Goal: Task Accomplishment & Management: Complete application form

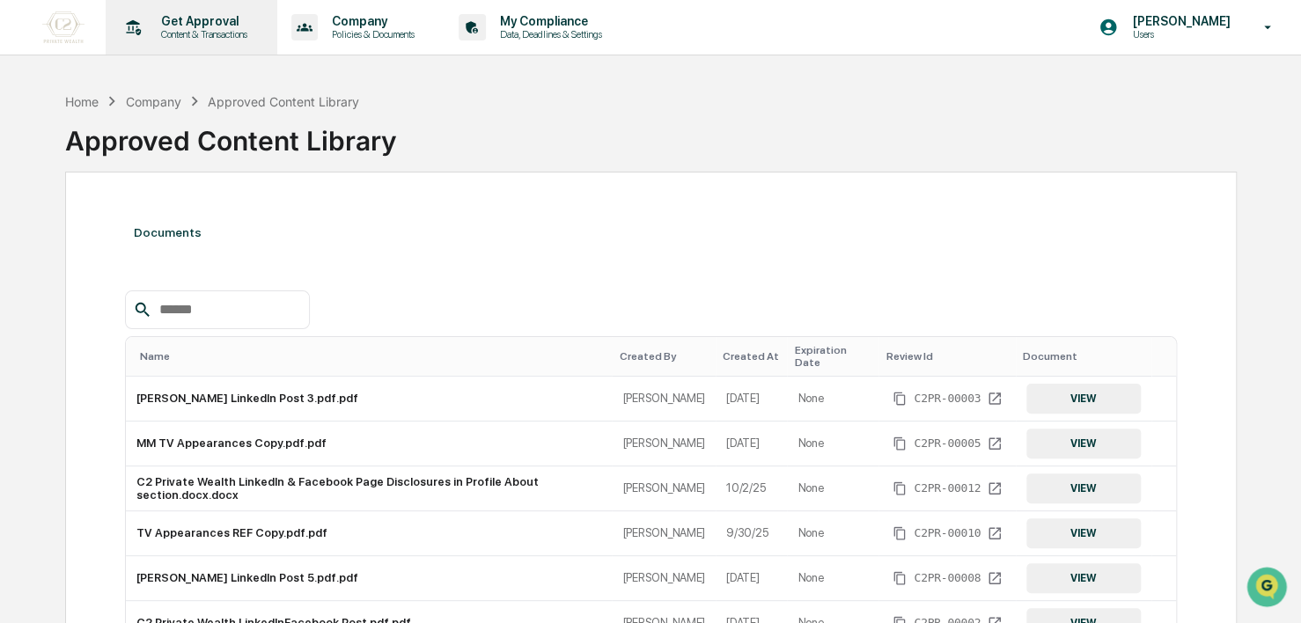
click at [194, 42] on div "Get Approval Content & Transactions" at bounding box center [190, 27] width 154 height 55
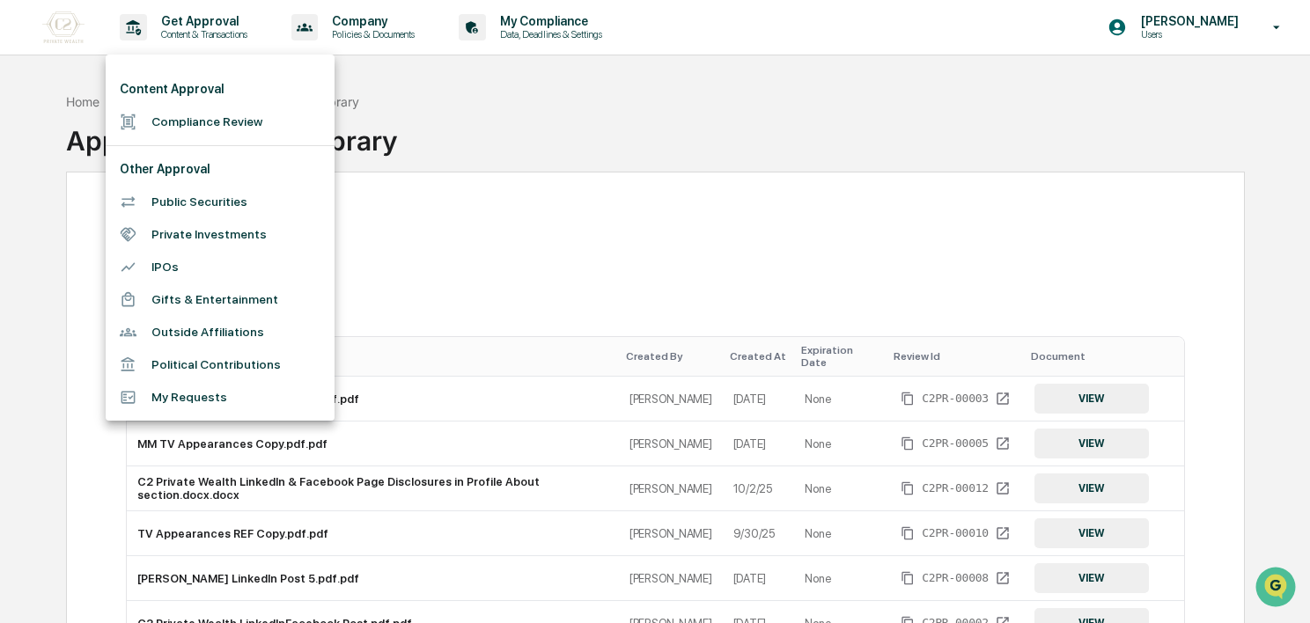
click at [174, 120] on li "Compliance Review" at bounding box center [220, 122] width 229 height 33
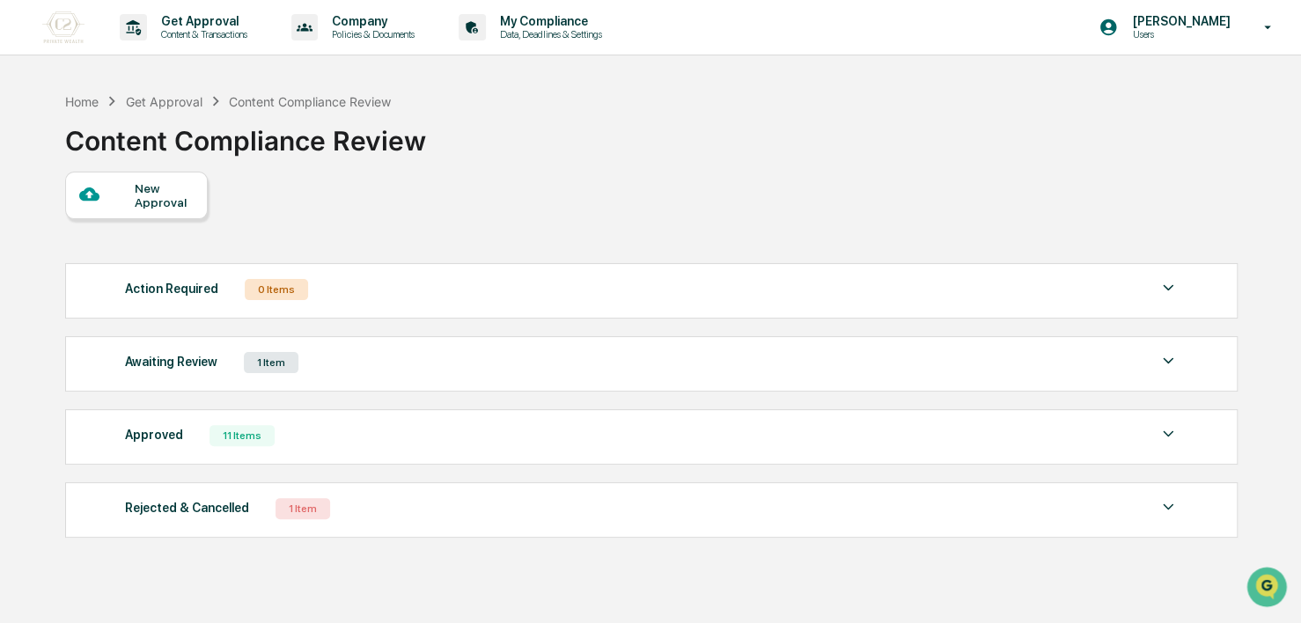
click at [165, 363] on div "Awaiting Review" at bounding box center [171, 361] width 92 height 23
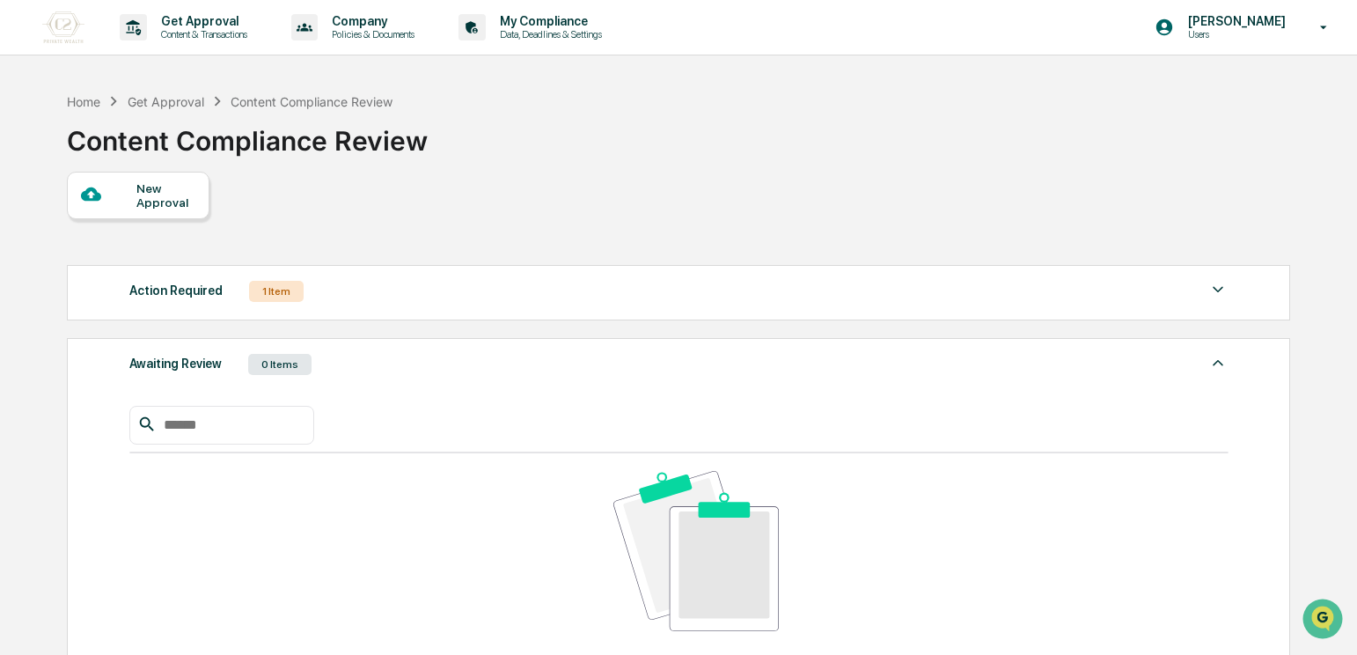
click at [181, 297] on div "Action Required" at bounding box center [175, 290] width 93 height 23
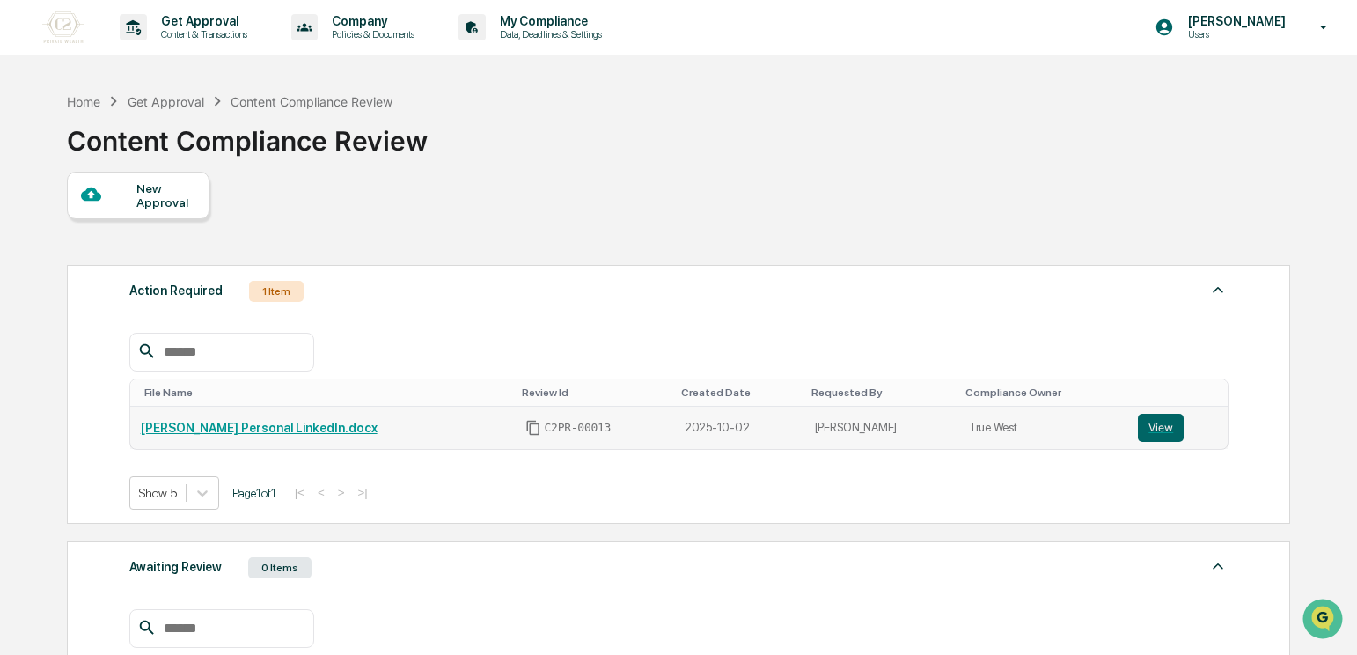
click at [252, 437] on td "[PERSON_NAME] Personal LinkedIn.docx" at bounding box center [322, 428] width 385 height 42
click at [253, 428] on link "[PERSON_NAME] Personal LinkedIn.docx" at bounding box center [259, 428] width 237 height 14
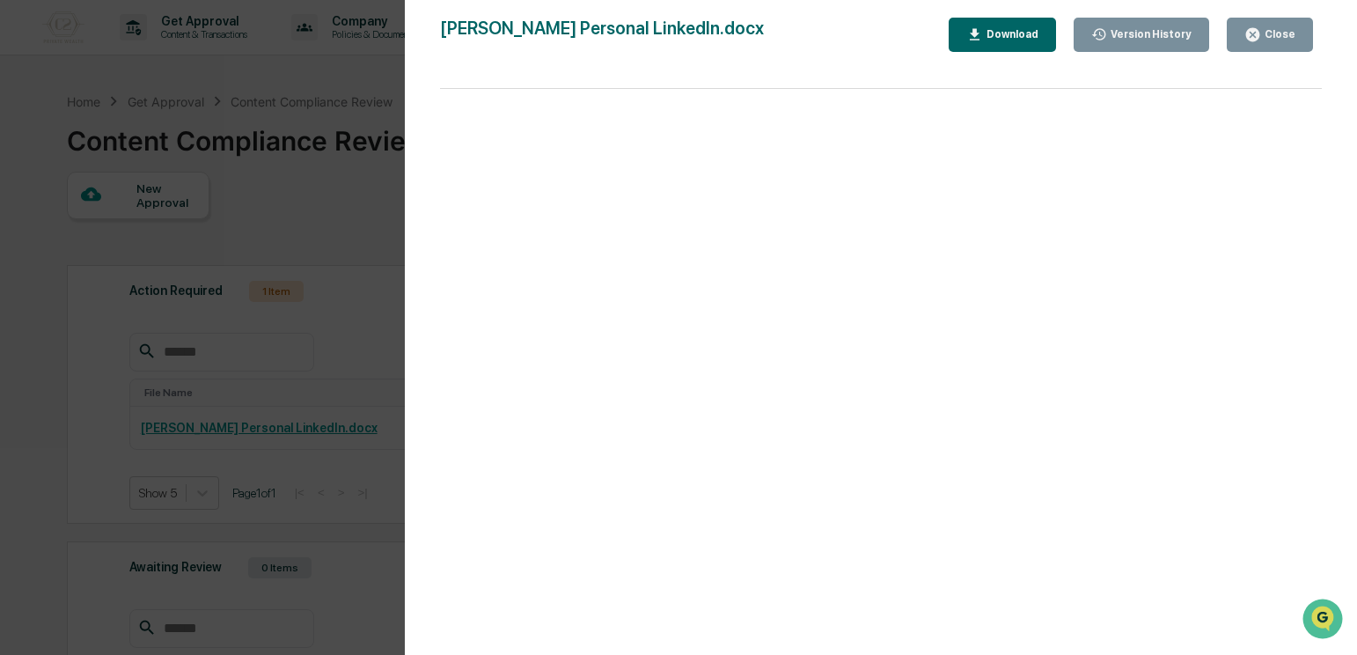
click at [145, 262] on div "Version History 10/02/2025, 07:16 PM Reagan Jones Kirk Cassidy Personal LinkedI…" at bounding box center [678, 327] width 1357 height 655
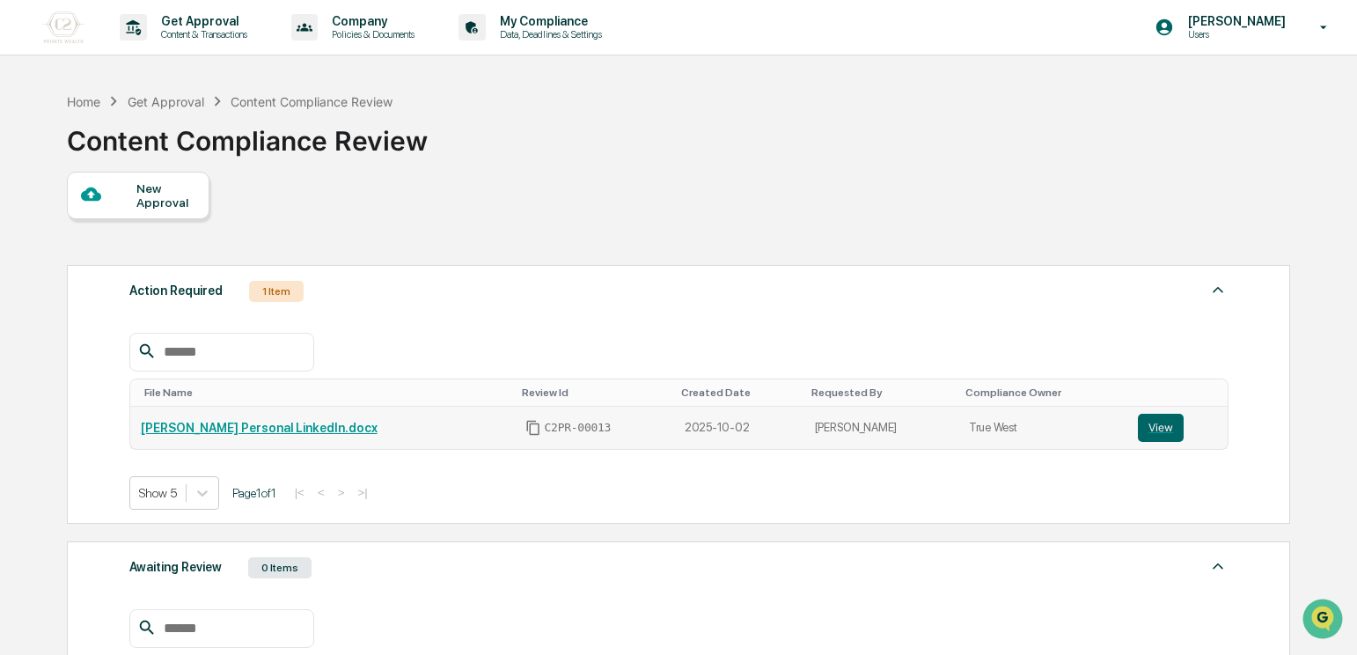
click at [280, 423] on link "[PERSON_NAME] Personal LinkedIn.docx" at bounding box center [259, 428] width 237 height 14
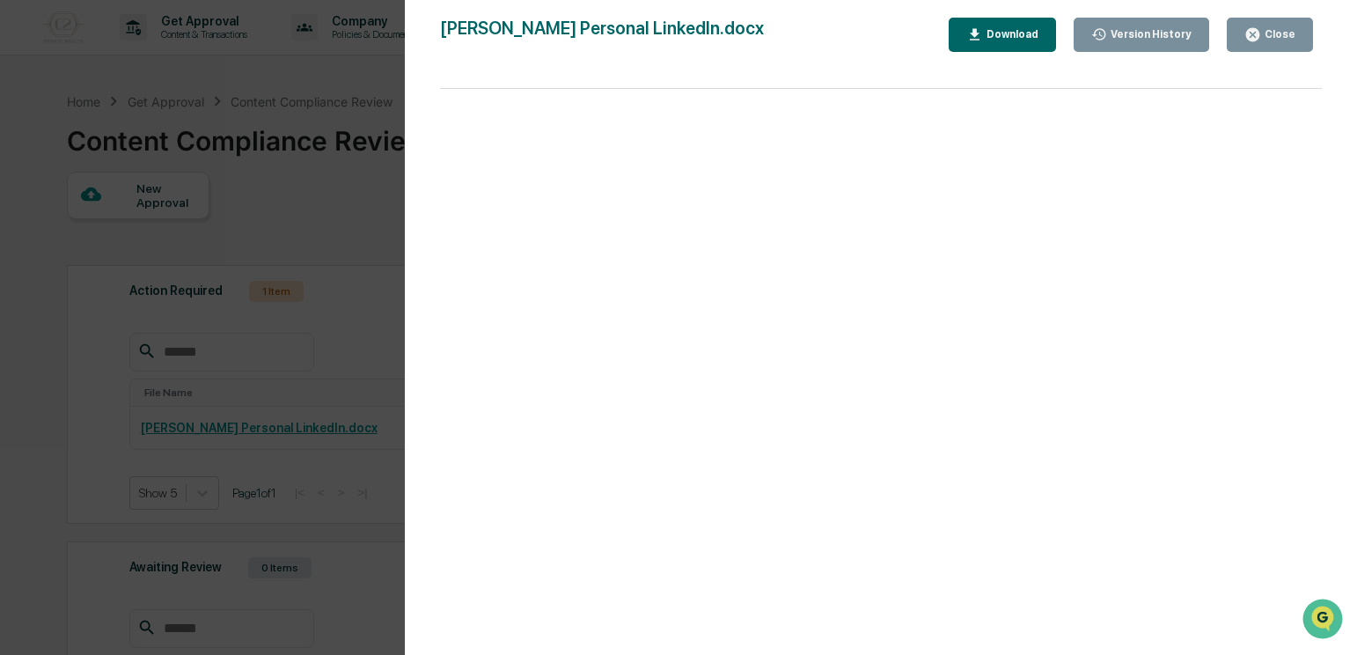
click at [1275, 38] on div "Close" at bounding box center [1278, 34] width 34 height 12
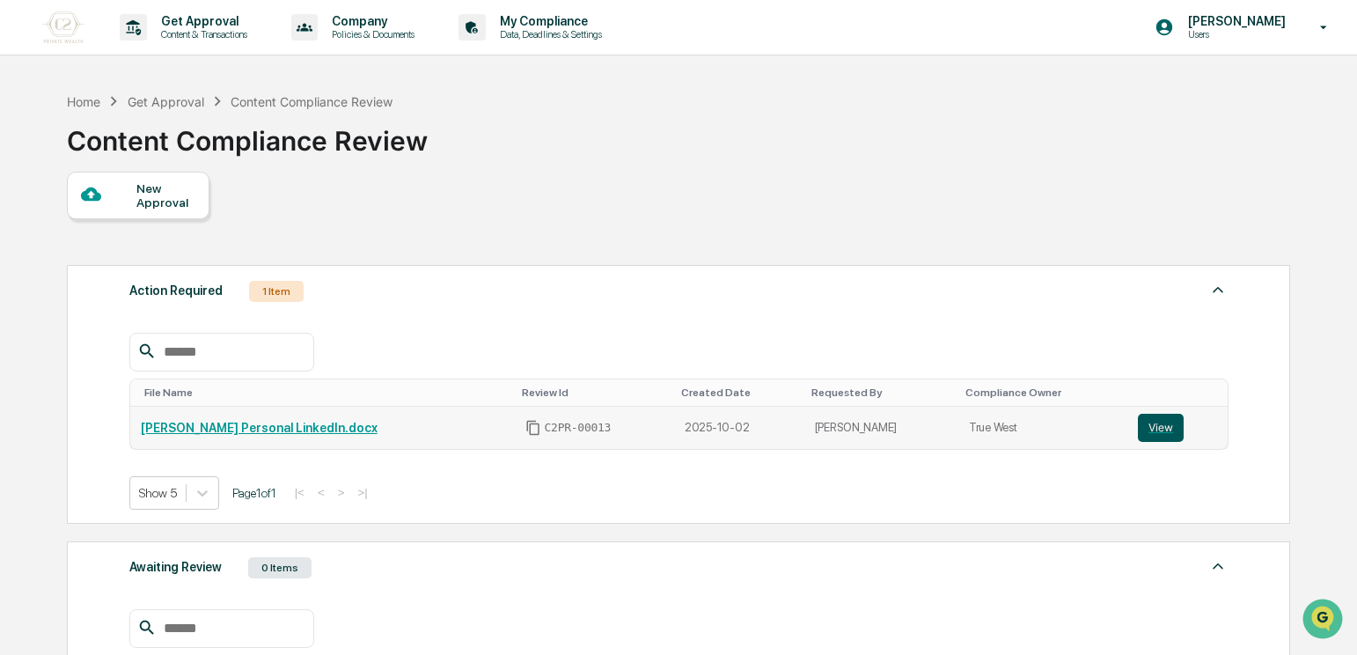
click at [1154, 430] on button "View" at bounding box center [1161, 428] width 46 height 28
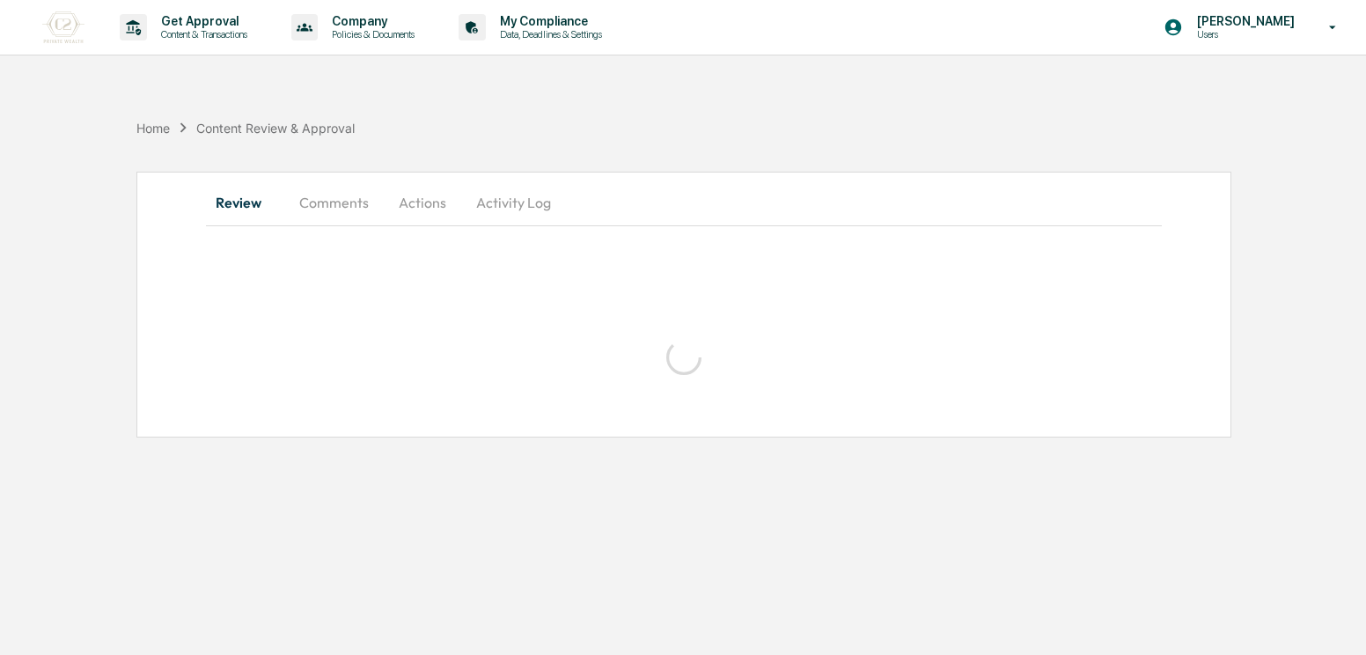
click at [324, 199] on button "Comments" at bounding box center [334, 202] width 98 height 42
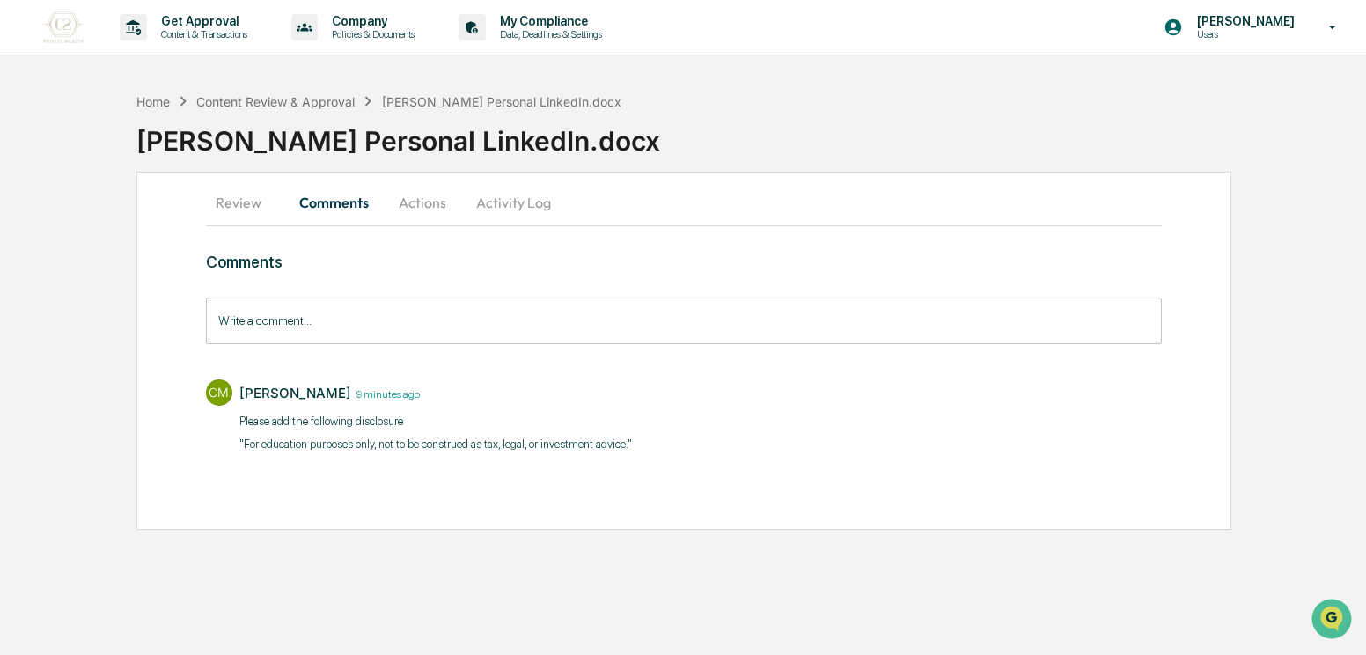
click at [216, 206] on button "Review" at bounding box center [245, 202] width 79 height 42
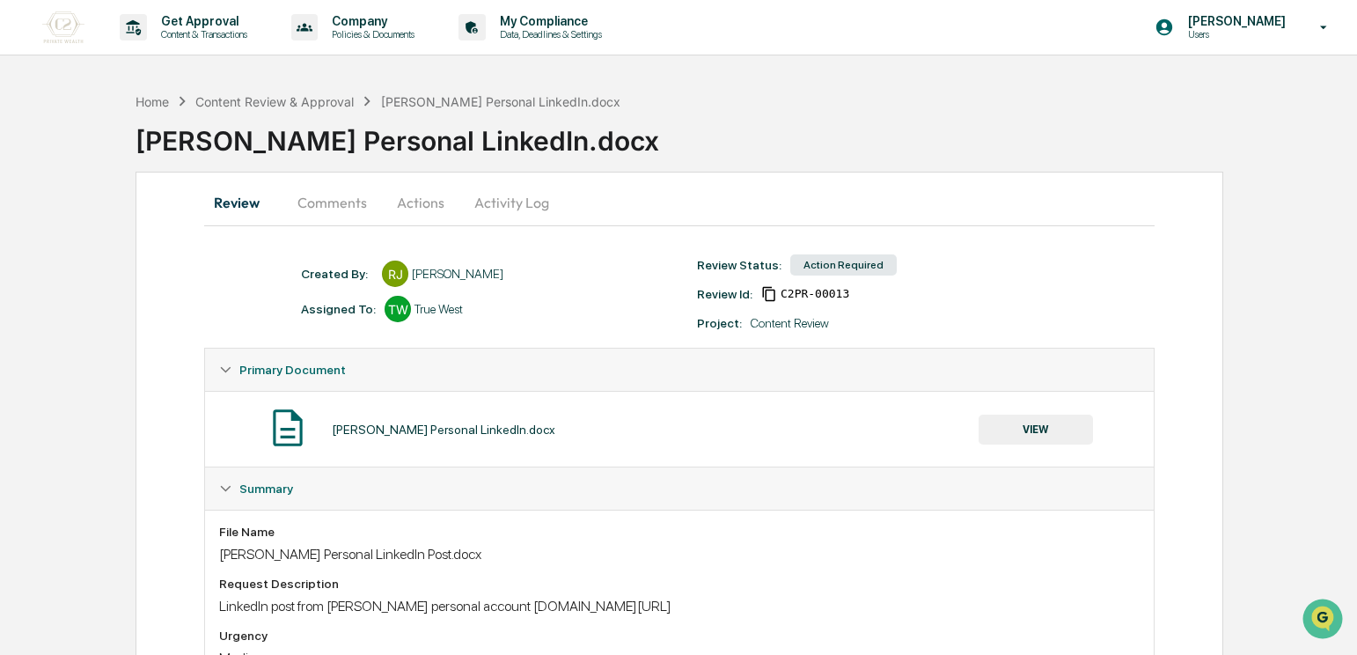
click at [438, 205] on button "Actions" at bounding box center [420, 202] width 79 height 42
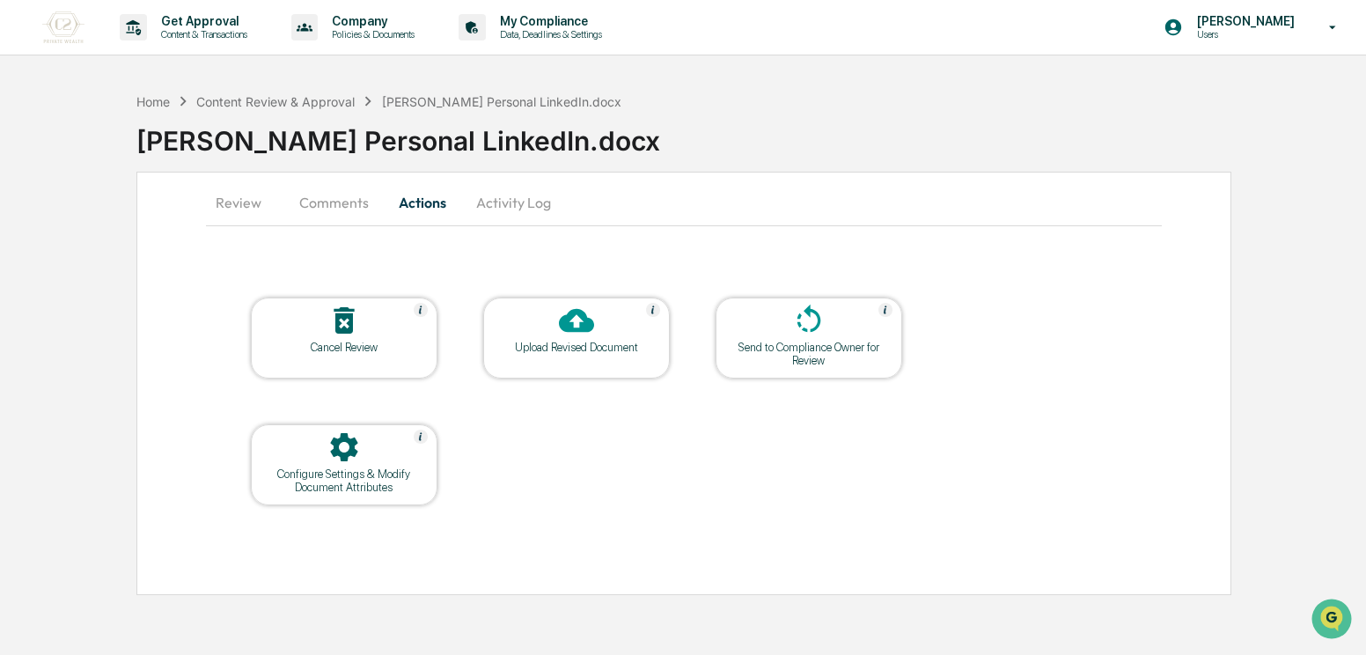
click at [535, 343] on div "Upload Revised Document" at bounding box center [576, 347] width 158 height 13
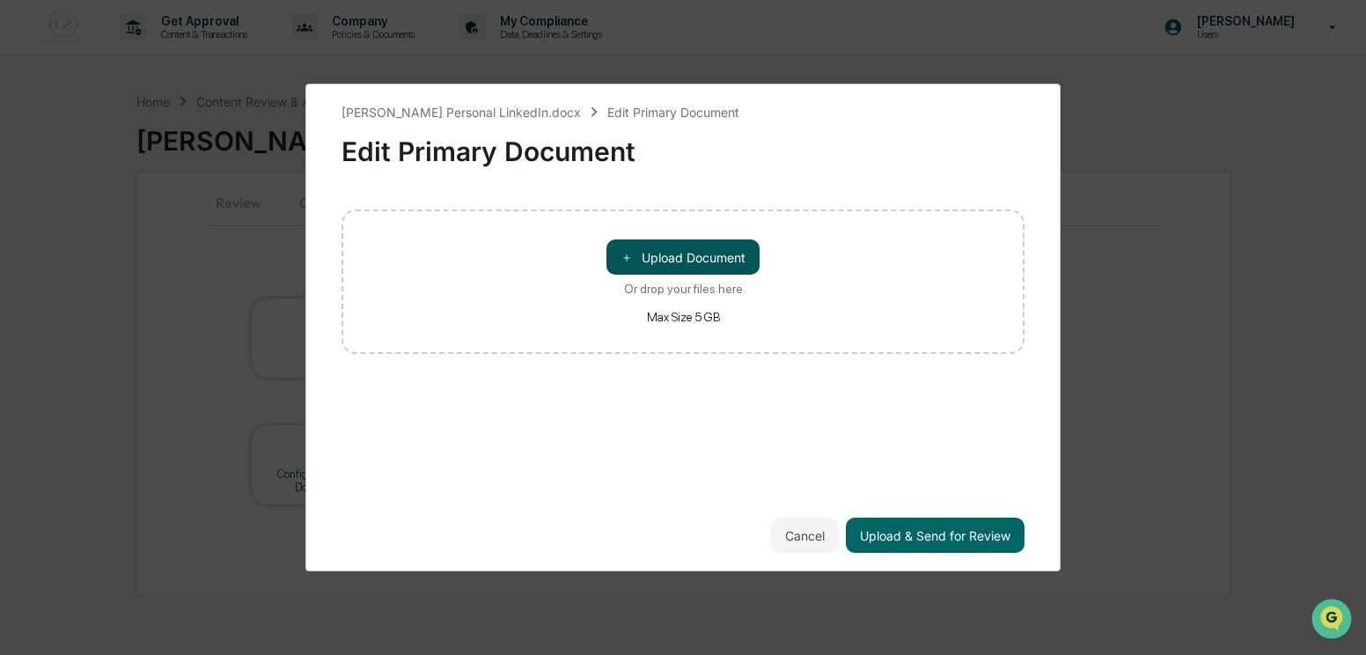
click at [646, 259] on button "＋ Upload Document" at bounding box center [682, 256] width 153 height 35
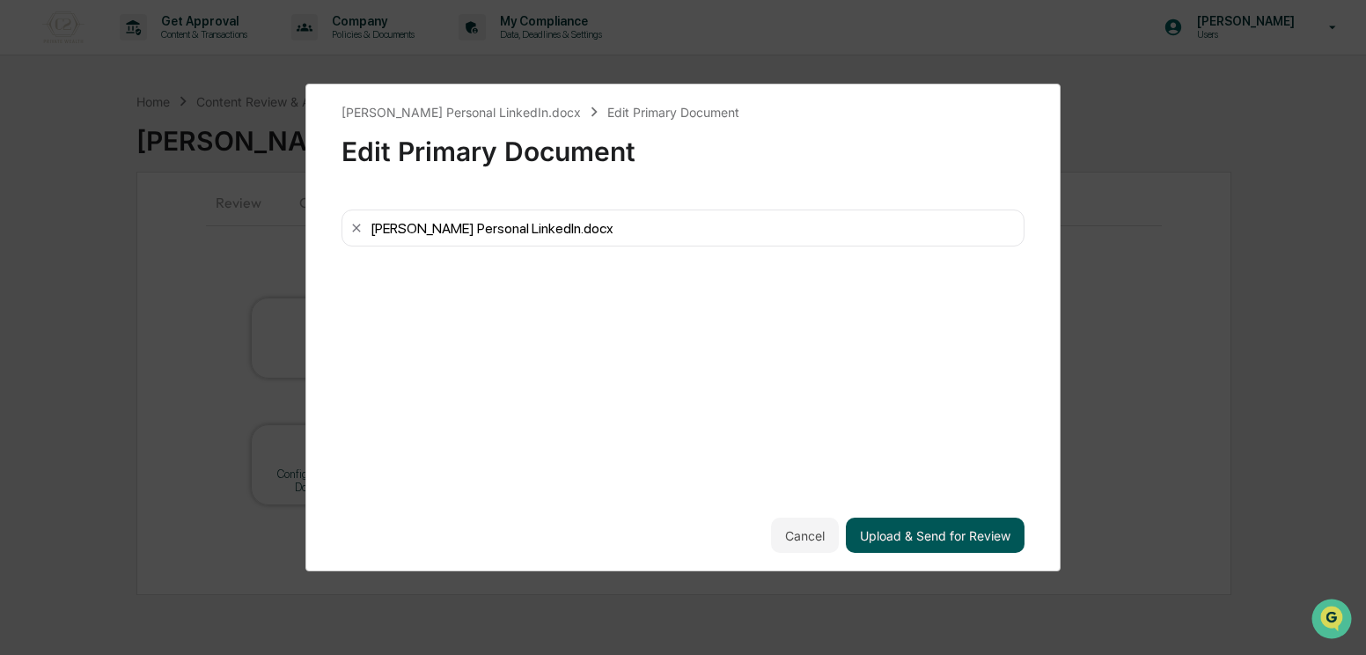
click at [928, 534] on button "Upload & Send for Review" at bounding box center [935, 535] width 179 height 35
